Goal: Task Accomplishment & Management: Manage account settings

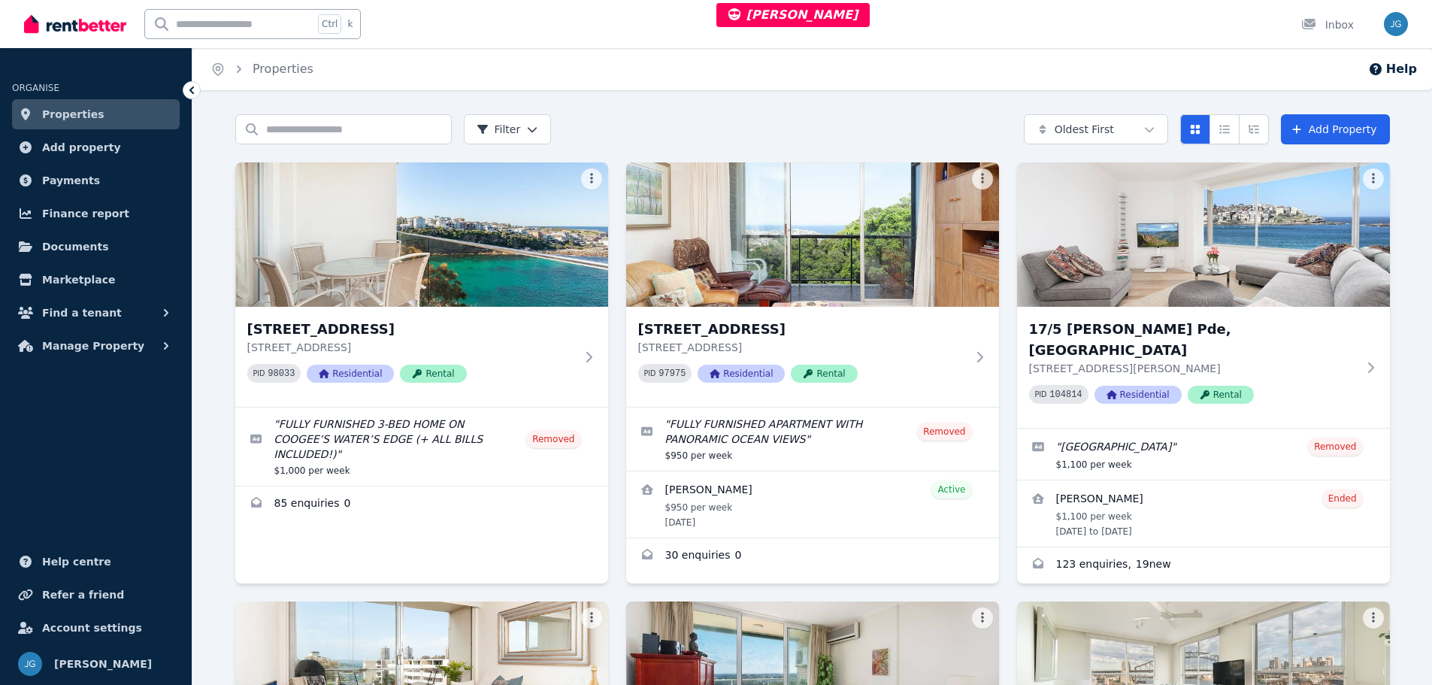
click at [104, 622] on span "Account settings" at bounding box center [92, 628] width 100 height 18
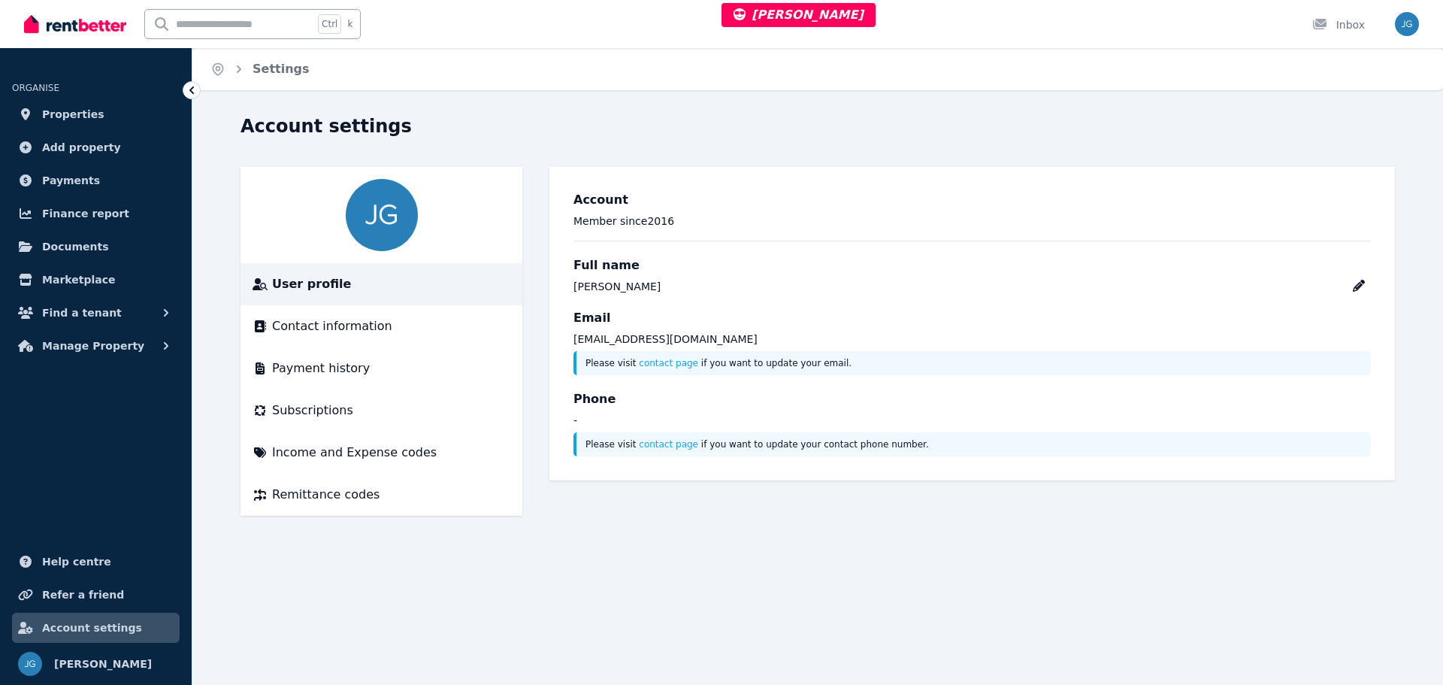
click at [363, 492] on span "Remittance codes" at bounding box center [325, 495] width 107 height 18
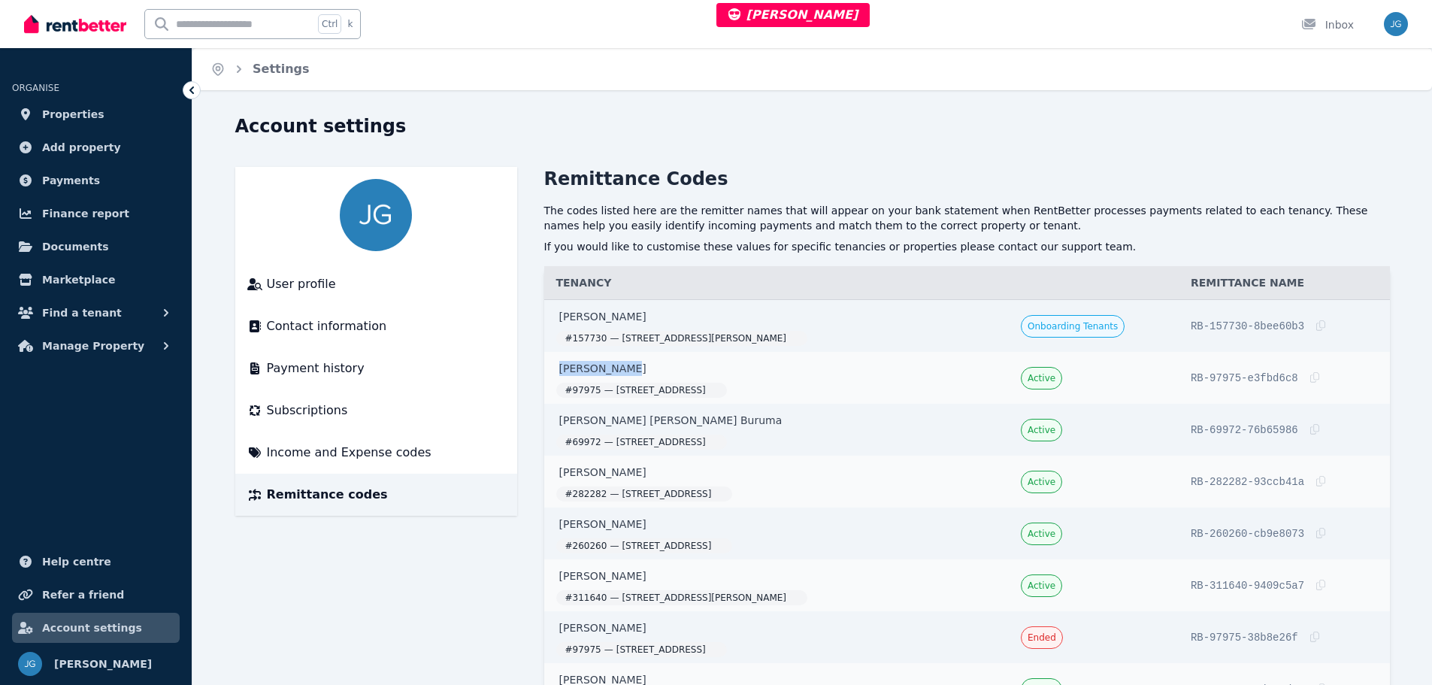
drag, startPoint x: 543, startPoint y: 365, endPoint x: 640, endPoint y: 364, distance: 96.2
click at [640, 364] on td "[PERSON_NAME] # 97975 — [STREET_ADDRESS]" at bounding box center [776, 378] width 465 height 52
copy link "[PERSON_NAME]"
